Goal: Task Accomplishment & Management: Manage account settings

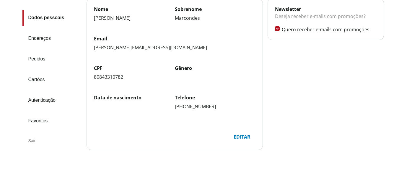
scroll to position [96, 0]
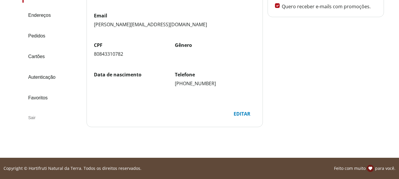
click at [29, 111] on div "Sair" at bounding box center [51, 118] width 59 height 14
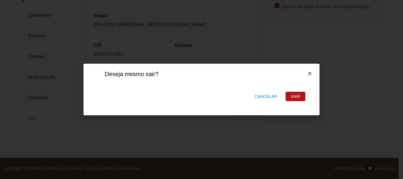
click at [290, 98] on div "Sair" at bounding box center [295, 96] width 19 height 9
